Goal: Information Seeking & Learning: Check status

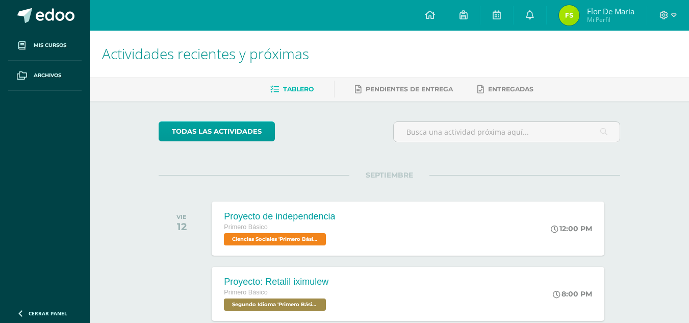
click at [575, 17] on img at bounding box center [569, 15] width 20 height 20
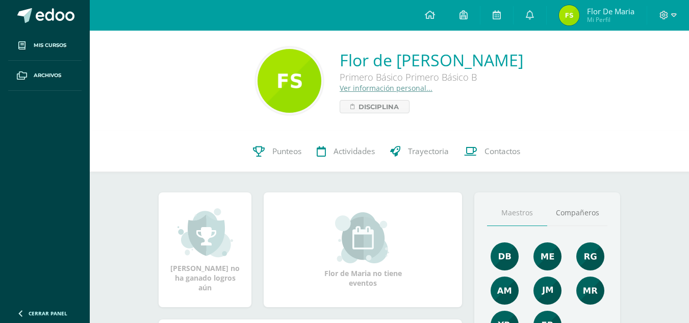
click at [338, 115] on div "Flor de [PERSON_NAME] Primero Básico Primero Básico B Ver información personal.…" at bounding box center [389, 81] width 599 height 100
click at [359, 110] on span "Disciplina" at bounding box center [379, 106] width 40 height 12
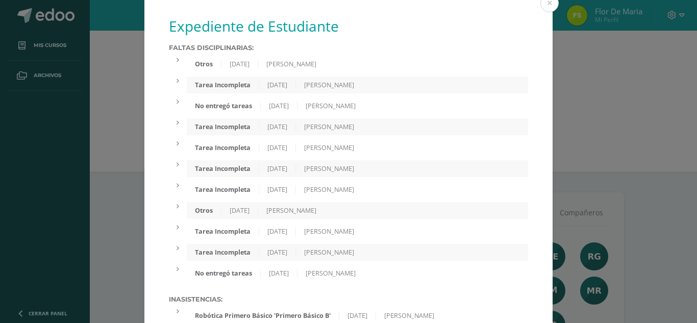
click at [256, 67] on div "[DATE]" at bounding box center [239, 64] width 37 height 9
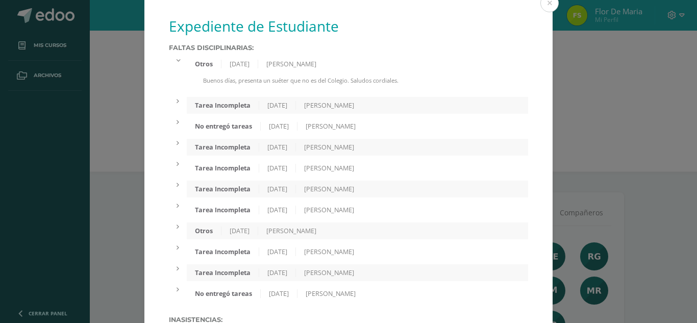
click at [251, 113] on div "Tarea Incompleta [DATE] [PERSON_NAME]" at bounding box center [357, 105] width 341 height 17
